Goal: Complete application form

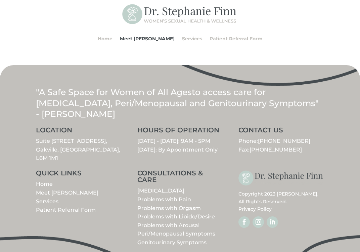
scroll to position [361, 0]
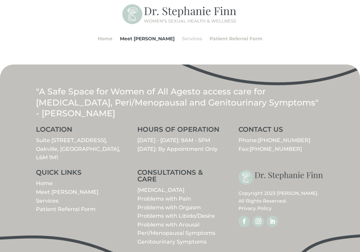
click at [183, 40] on link "Services" at bounding box center [192, 39] width 20 height 26
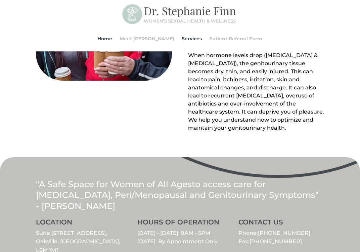
scroll to position [858, 0]
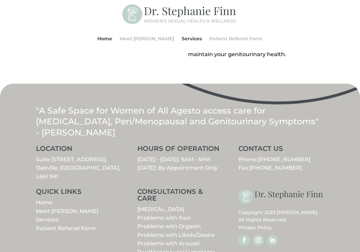
click at [64, 225] on link "Patient Referral Form" at bounding box center [66, 228] width 60 height 6
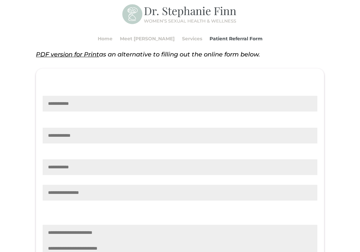
scroll to position [201, 0]
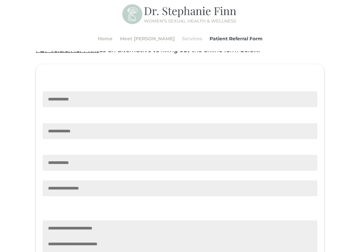
click at [182, 40] on link "Services" at bounding box center [192, 39] width 20 height 26
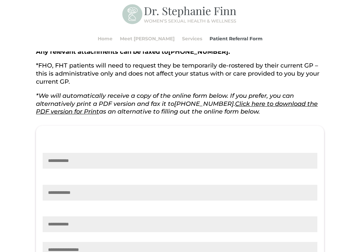
scroll to position [140, 0]
click at [176, 160] on input "Contact form" at bounding box center [180, 160] width 275 height 16
type input "**********"
click at [76, 229] on input "**********" at bounding box center [180, 224] width 275 height 16
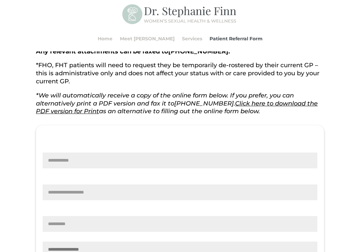
click at [76, 229] on input "**********" at bounding box center [180, 224] width 275 height 16
type input "**********"
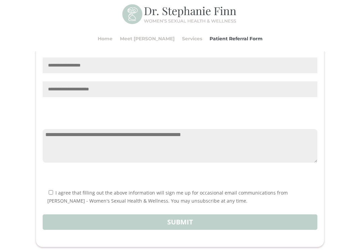
scroll to position [663, 0]
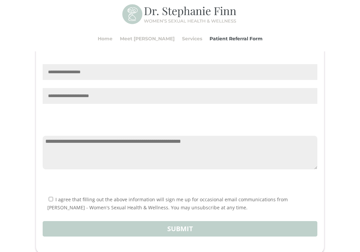
click at [65, 98] on input "Contact form" at bounding box center [180, 96] width 275 height 16
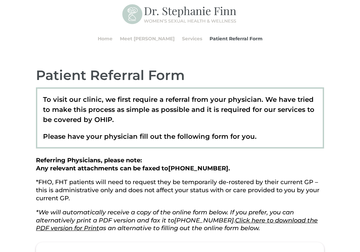
scroll to position [0, 0]
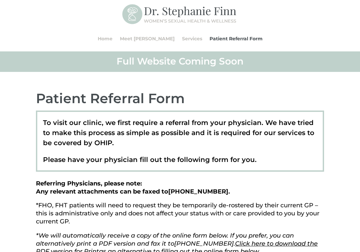
click at [156, 14] on img at bounding box center [179, 14] width 115 height 23
click at [134, 16] on img at bounding box center [179, 14] width 115 height 23
click at [112, 35] on link "Home" at bounding box center [105, 39] width 15 height 26
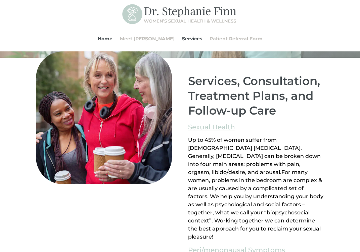
scroll to position [488, 0]
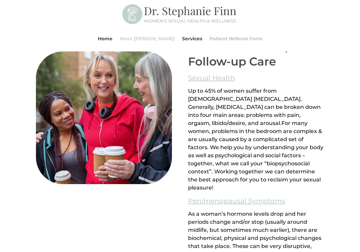
click at [145, 40] on link "Meet [PERSON_NAME]" at bounding box center [147, 39] width 55 height 26
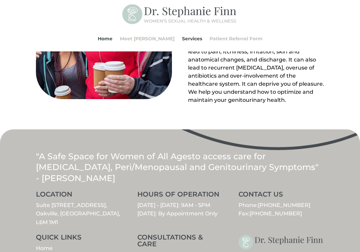
scroll to position [858, 0]
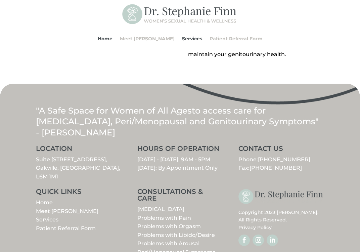
click at [260, 234] on link "Follow" at bounding box center [257, 239] width 11 height 11
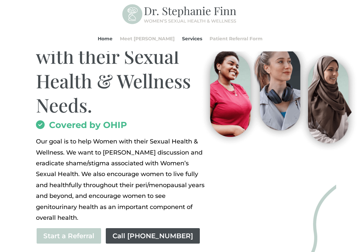
scroll to position [0, 0]
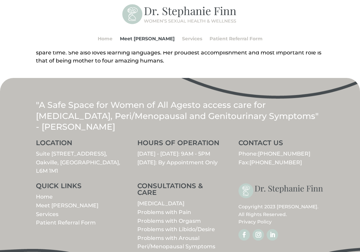
scroll to position [361, 0]
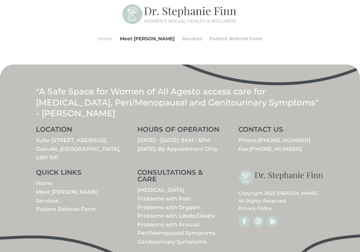
click at [112, 38] on link "Home" at bounding box center [105, 39] width 15 height 26
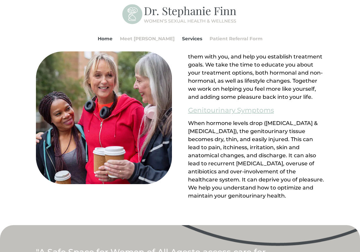
scroll to position [858, 0]
